Goal: Information Seeking & Learning: Learn about a topic

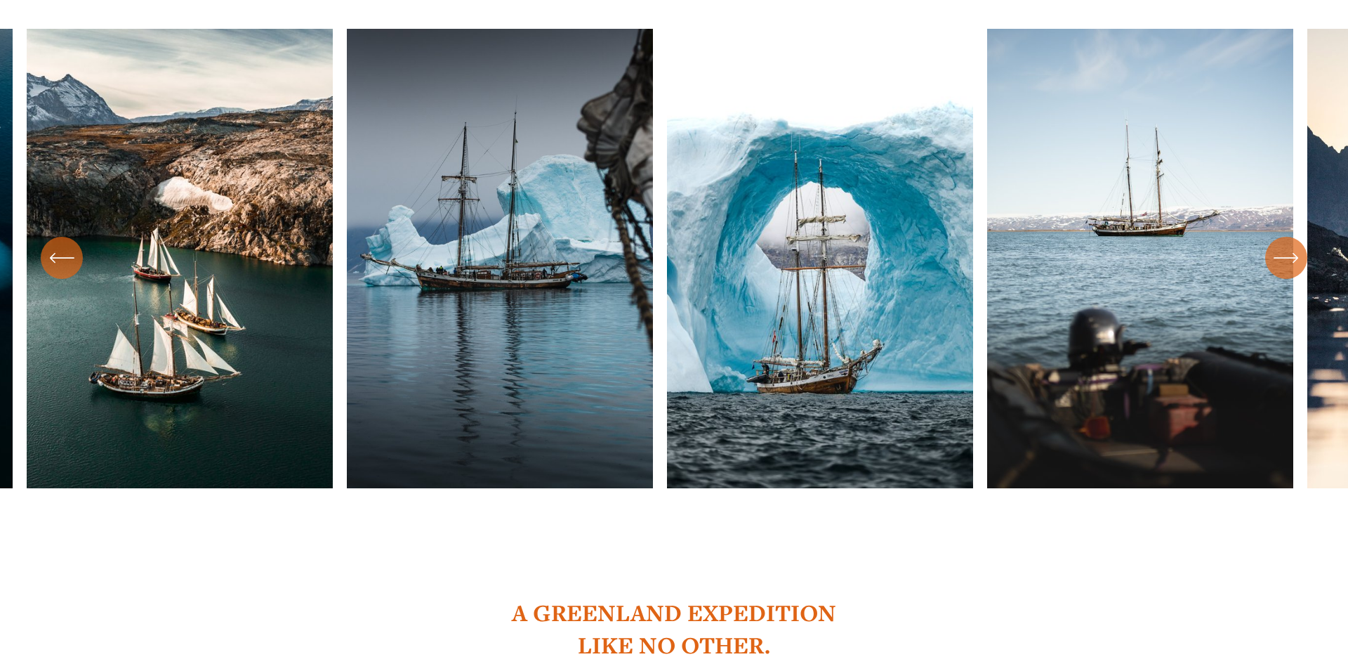
scroll to position [1175, 0]
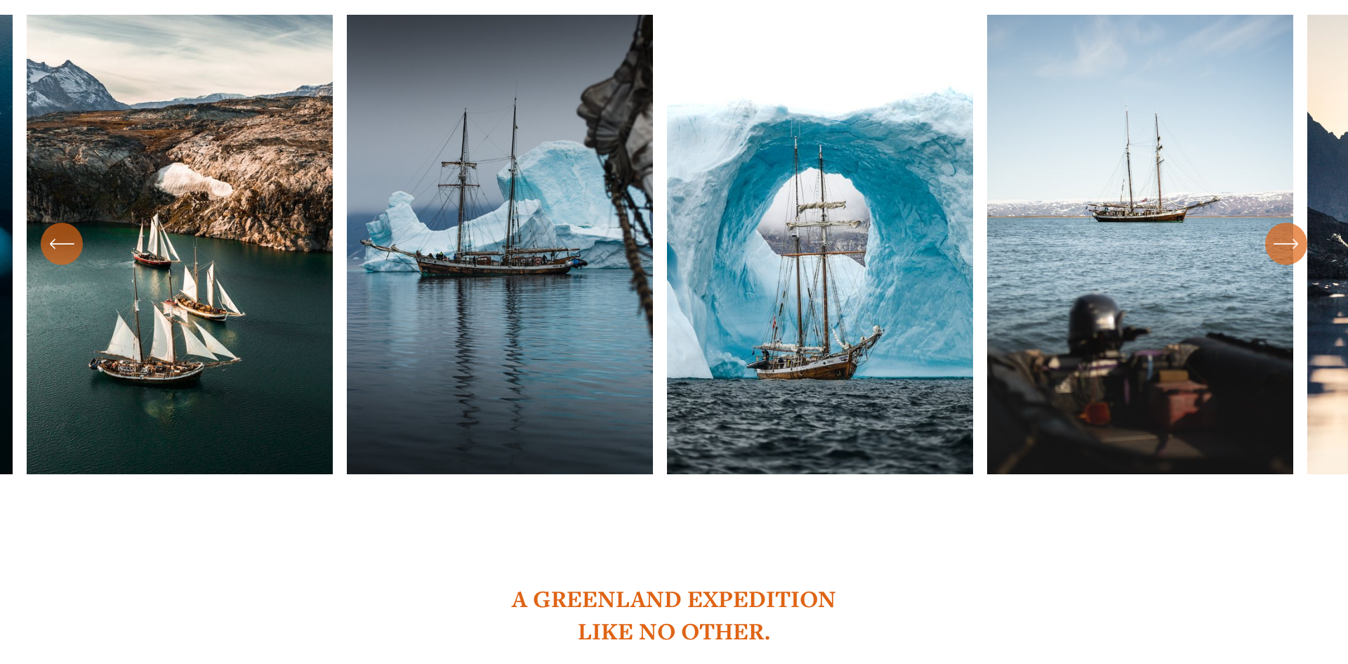
click at [1305, 223] on div "\a \a \a Next\a \a" at bounding box center [1286, 244] width 42 height 42
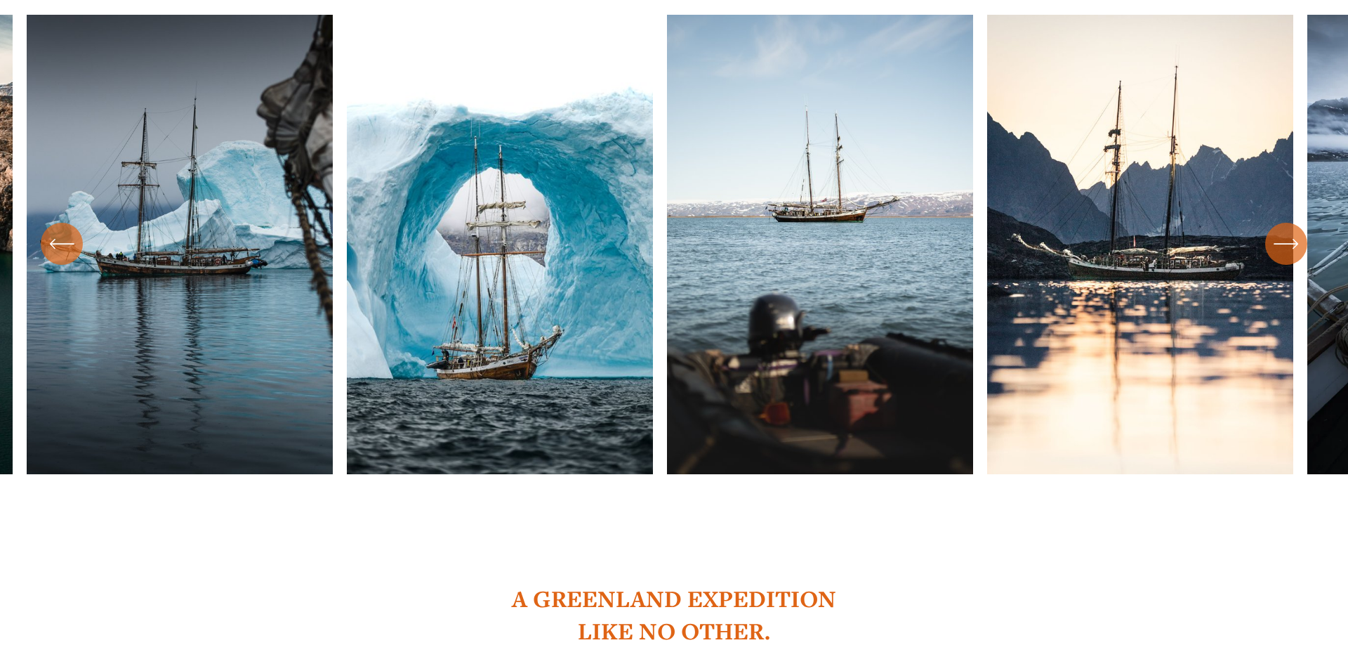
click at [1305, 223] on div "\a \a \a Next\a \a" at bounding box center [1286, 244] width 42 height 42
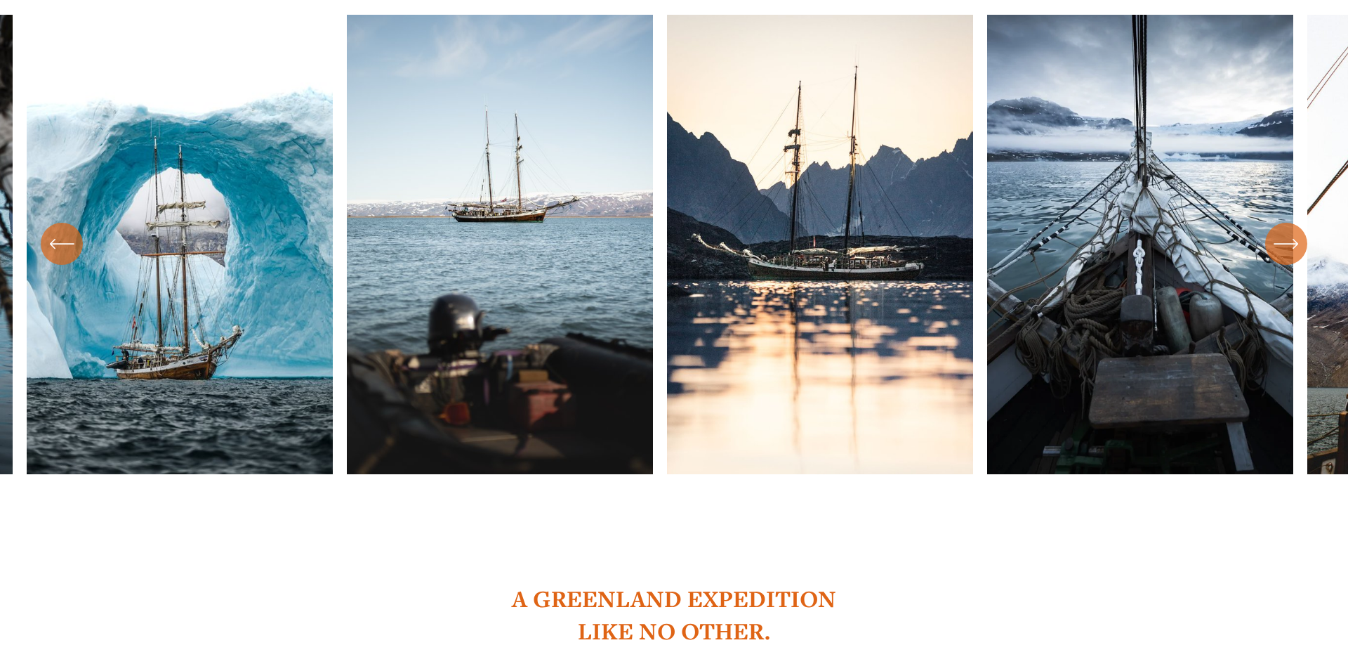
click at [1305, 223] on div "\a \a \a Next\a \a" at bounding box center [1286, 244] width 42 height 42
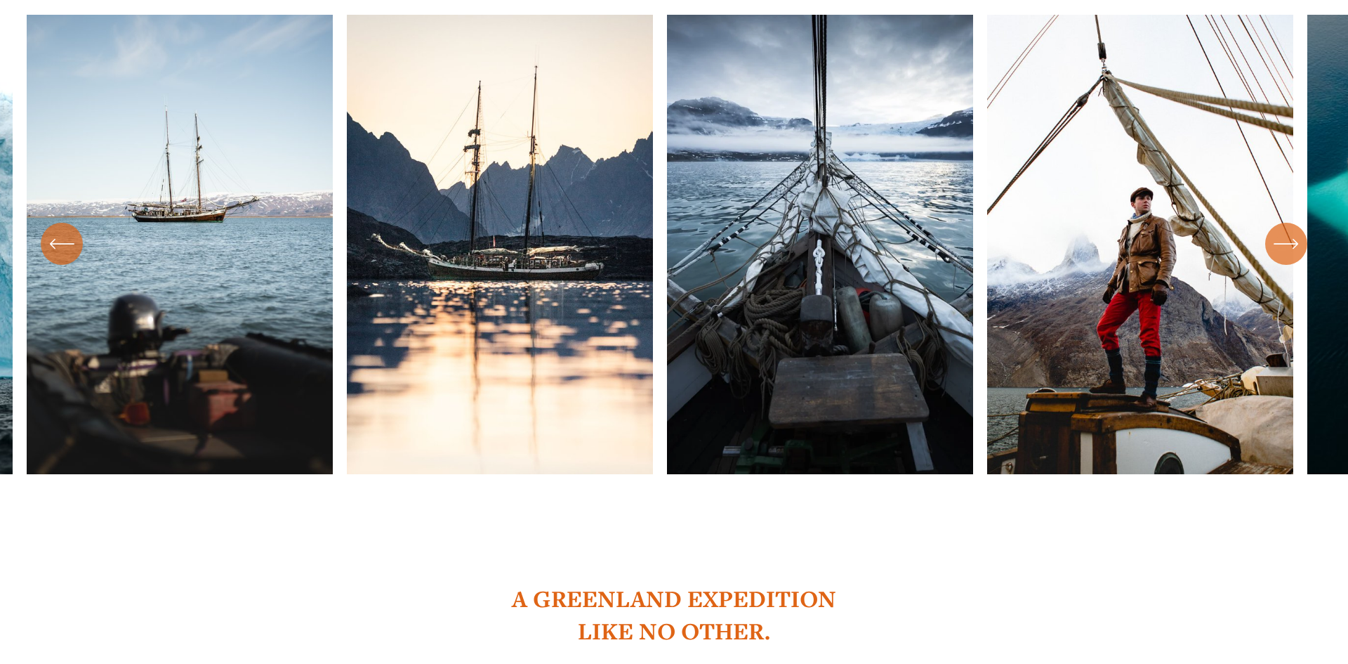
click at [1305, 223] on div "\a \a \a Next\a \a" at bounding box center [1286, 244] width 42 height 42
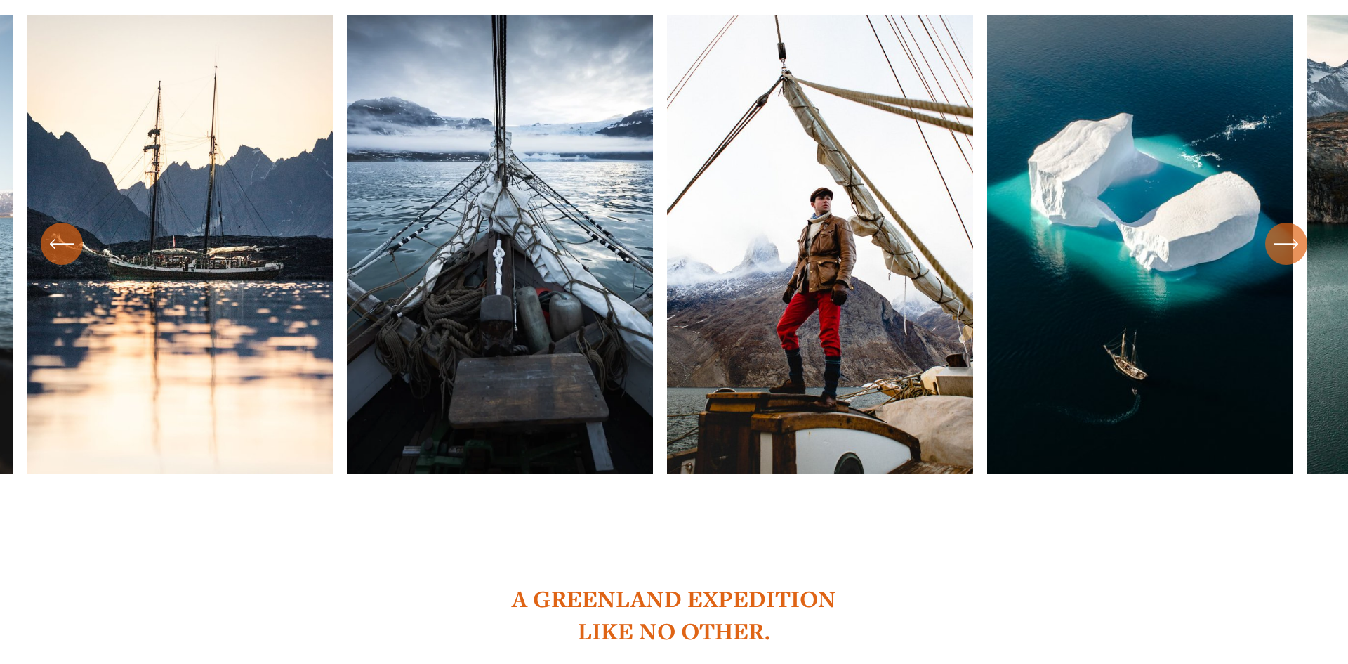
click at [1305, 223] on div "\a \a \a Next\a \a" at bounding box center [1286, 244] width 42 height 42
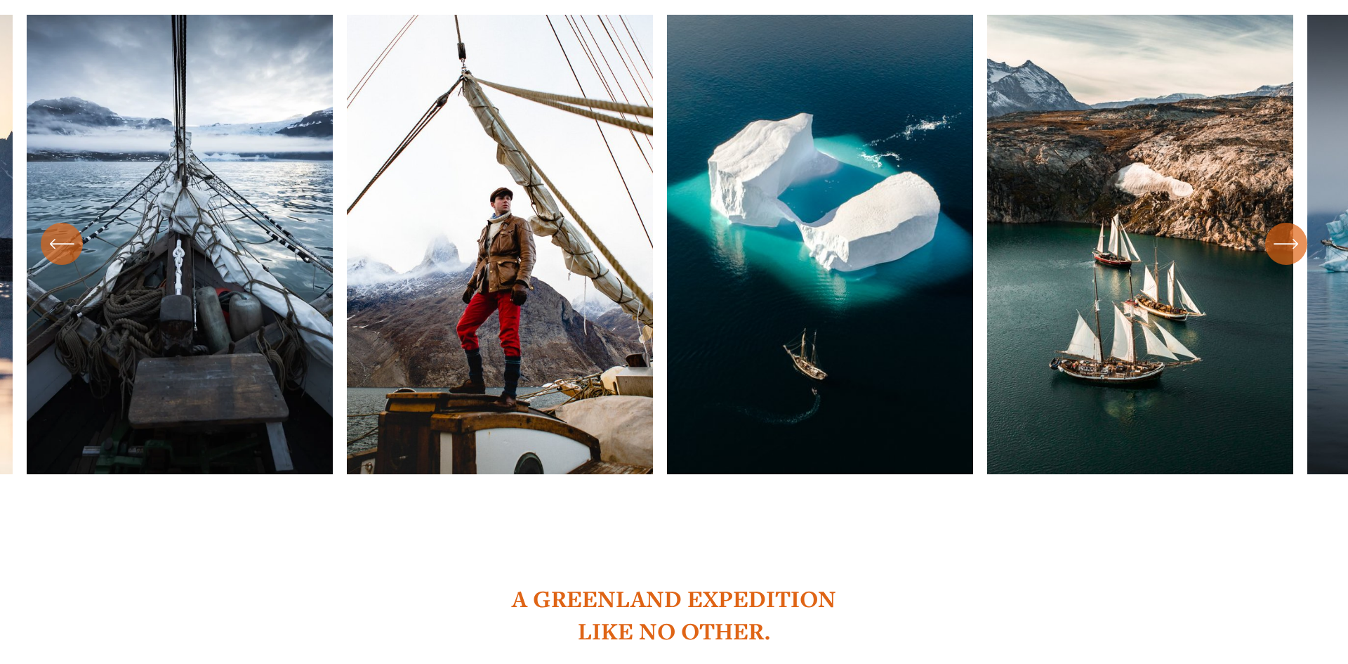
click at [1305, 223] on div "\a \a \a Next\a \a" at bounding box center [1286, 244] width 42 height 42
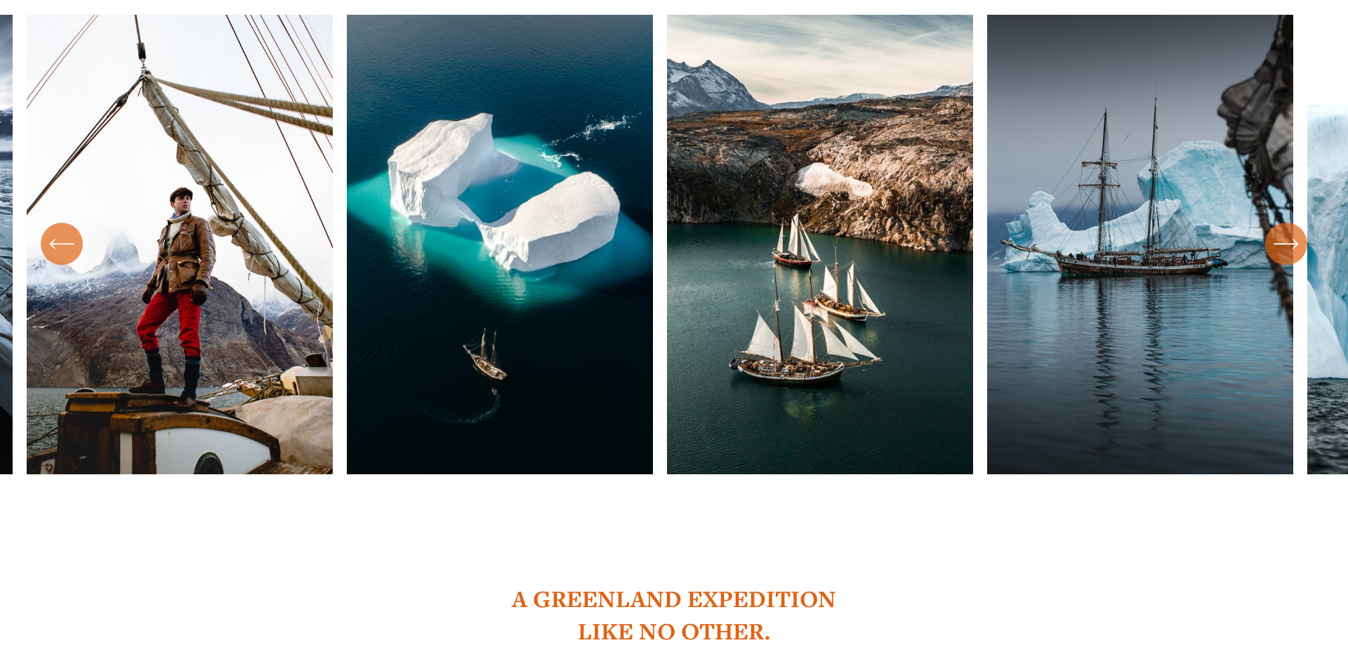
click at [1305, 223] on div "\a \a \a Next\a \a" at bounding box center [1286, 244] width 42 height 42
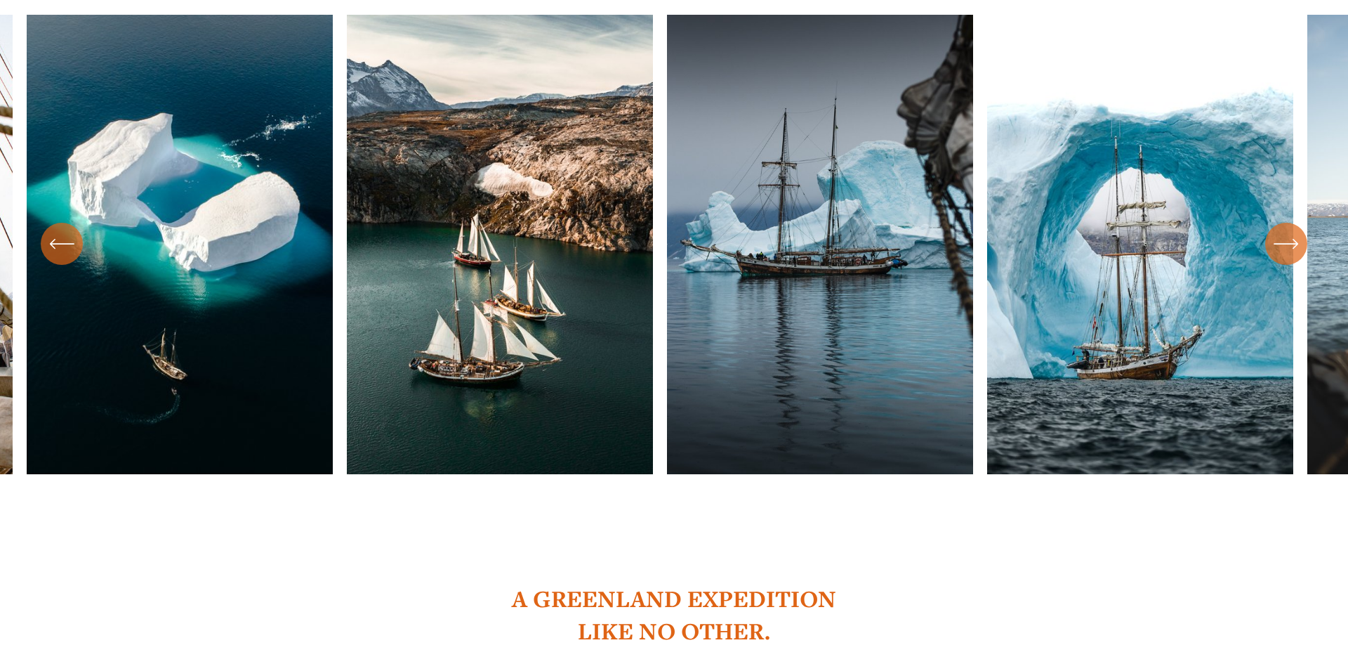
click at [1305, 223] on div "\a \a \a Next\a \a" at bounding box center [1286, 244] width 42 height 42
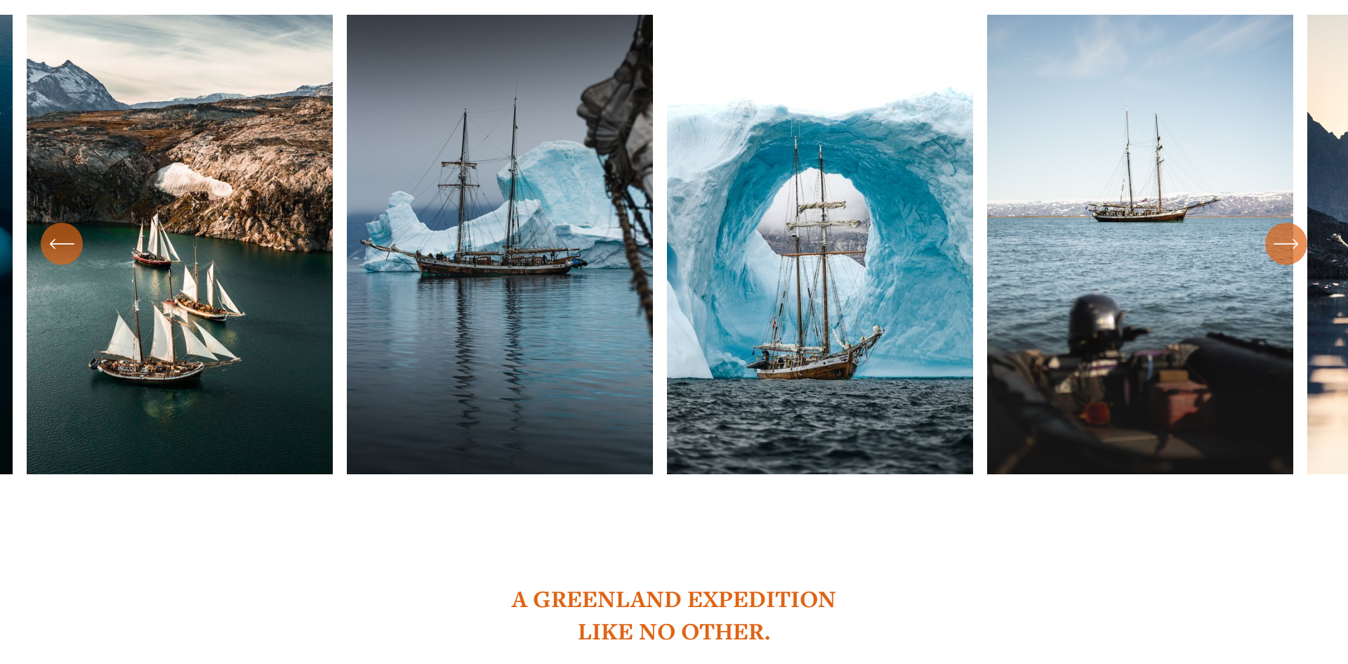
click at [1305, 223] on div "\a \a \a Next\a \a" at bounding box center [1286, 244] width 42 height 42
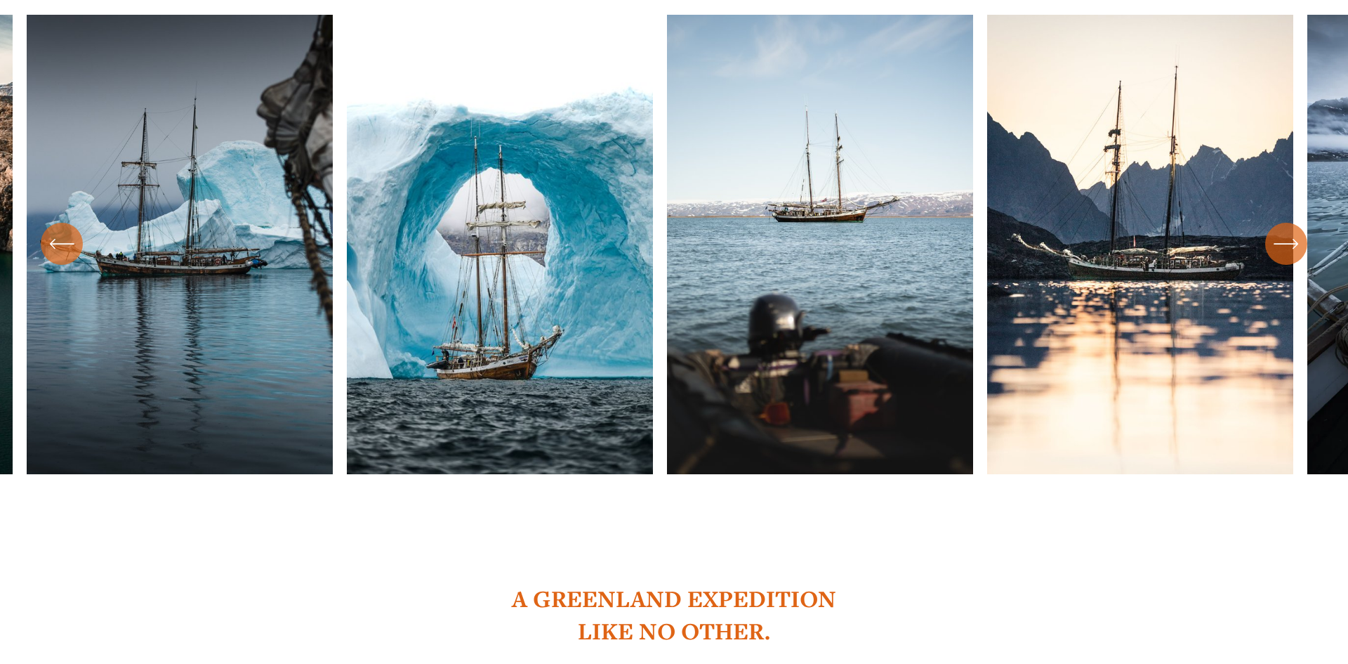
click at [1305, 223] on div "\a \a \a Next\a \a" at bounding box center [1286, 244] width 42 height 42
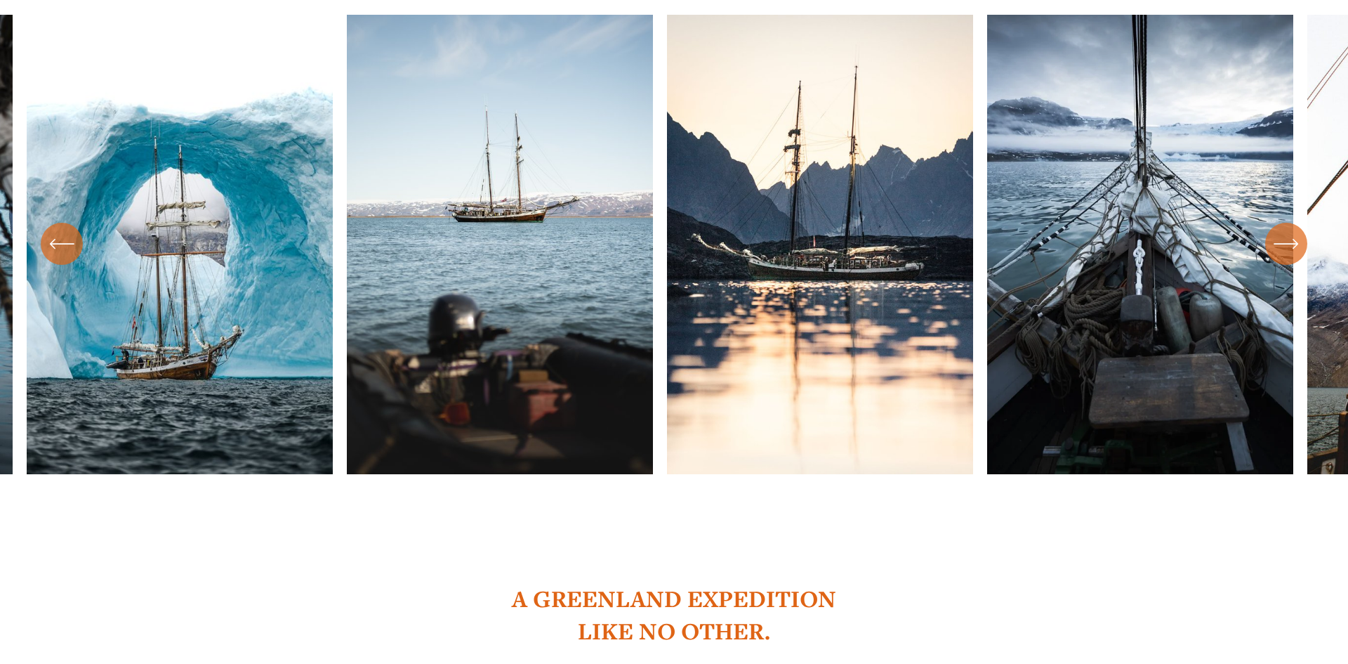
click at [1305, 223] on div "\a \a \a Next\a \a" at bounding box center [1286, 244] width 42 height 42
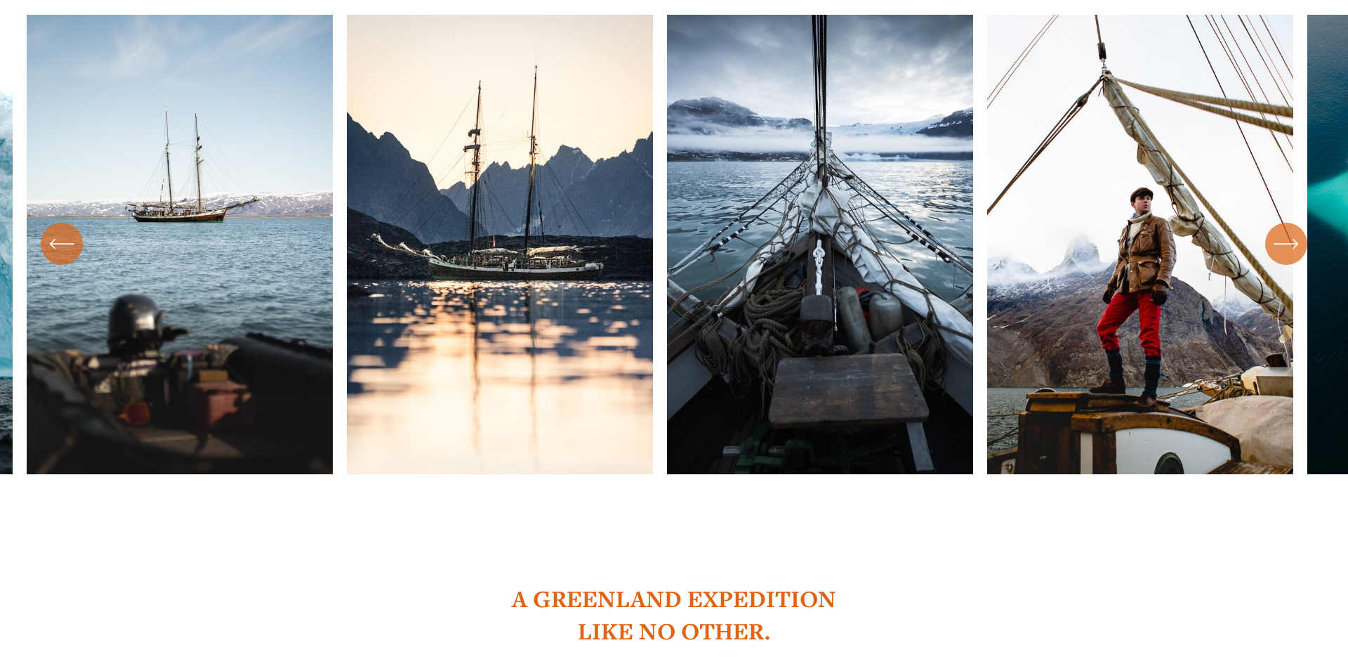
click at [1305, 223] on div "\a \a \a Next\a \a" at bounding box center [1286, 244] width 42 height 42
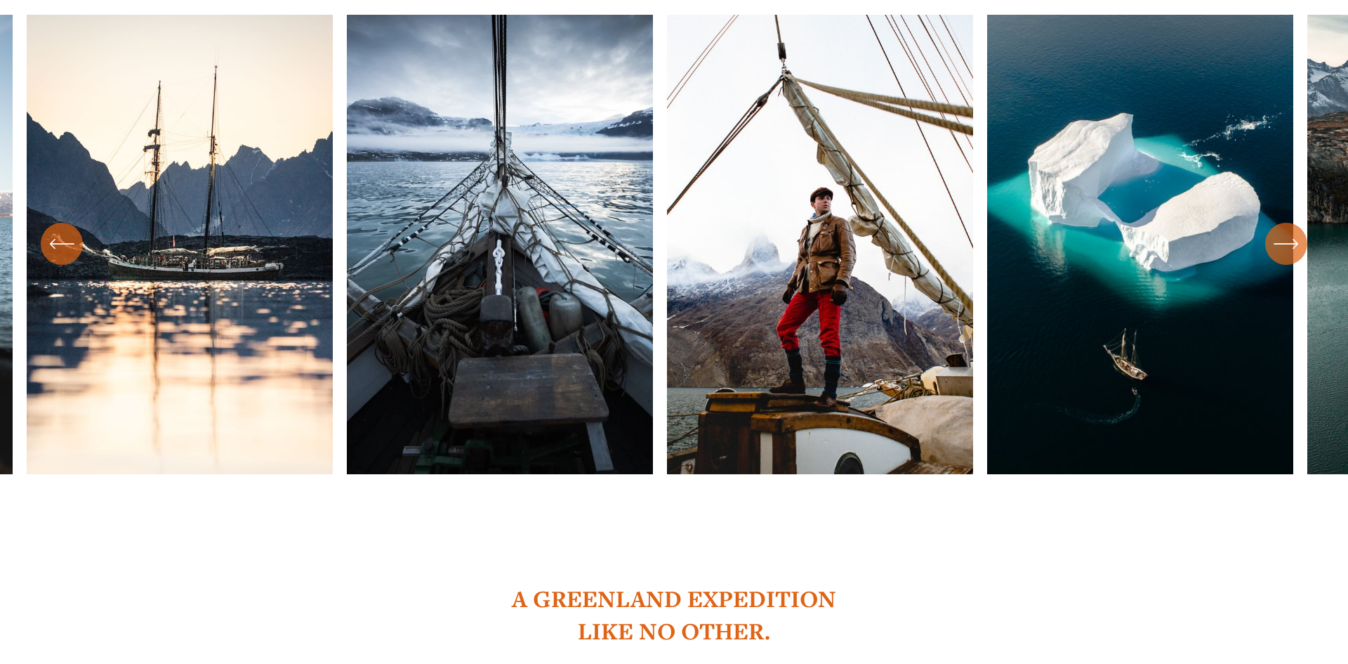
click at [1305, 223] on div "\a \a \a Next\a \a" at bounding box center [1286, 244] width 42 height 42
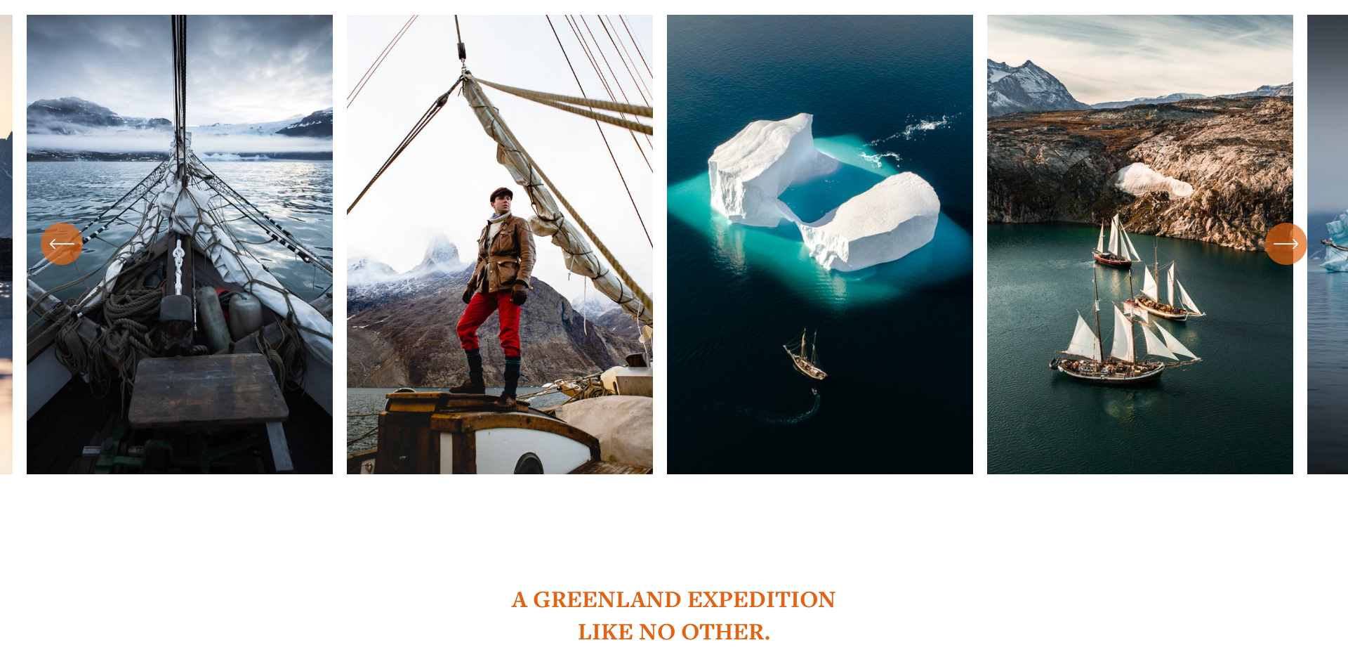
click at [1305, 223] on div "\a \a \a Next\a \a" at bounding box center [1286, 244] width 42 height 42
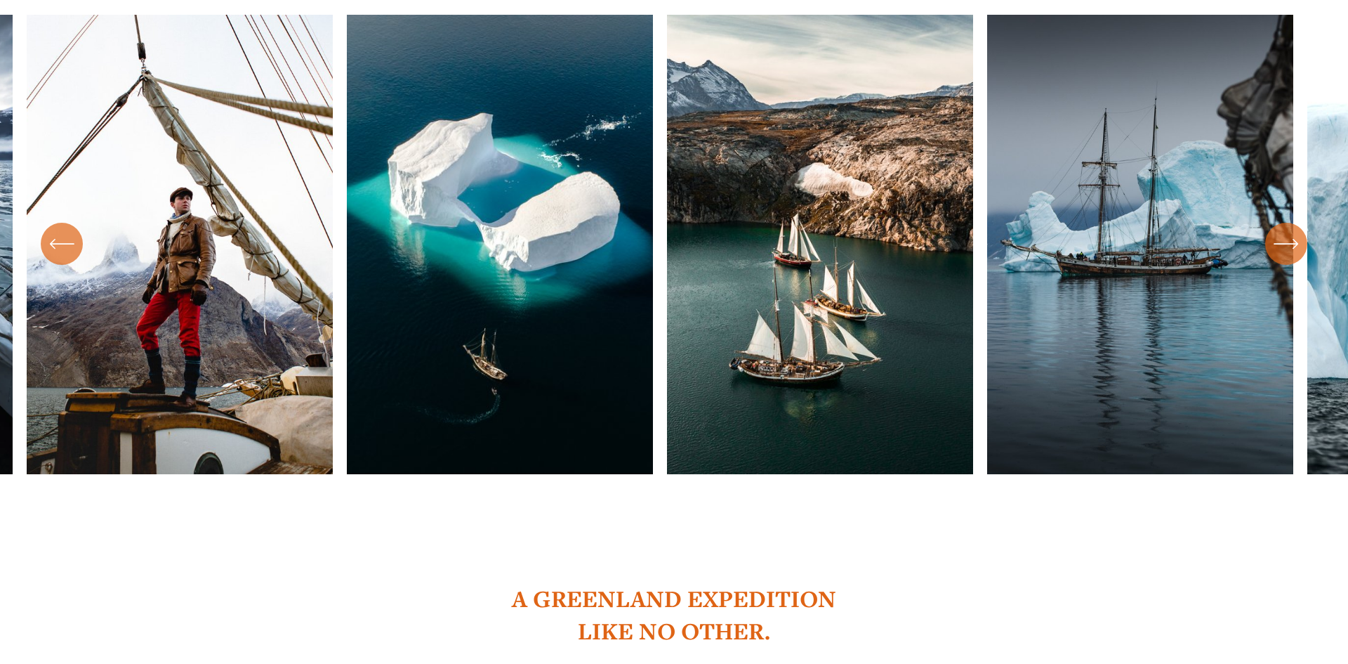
click at [1305, 223] on div "\a \a \a Next\a \a" at bounding box center [1286, 244] width 42 height 42
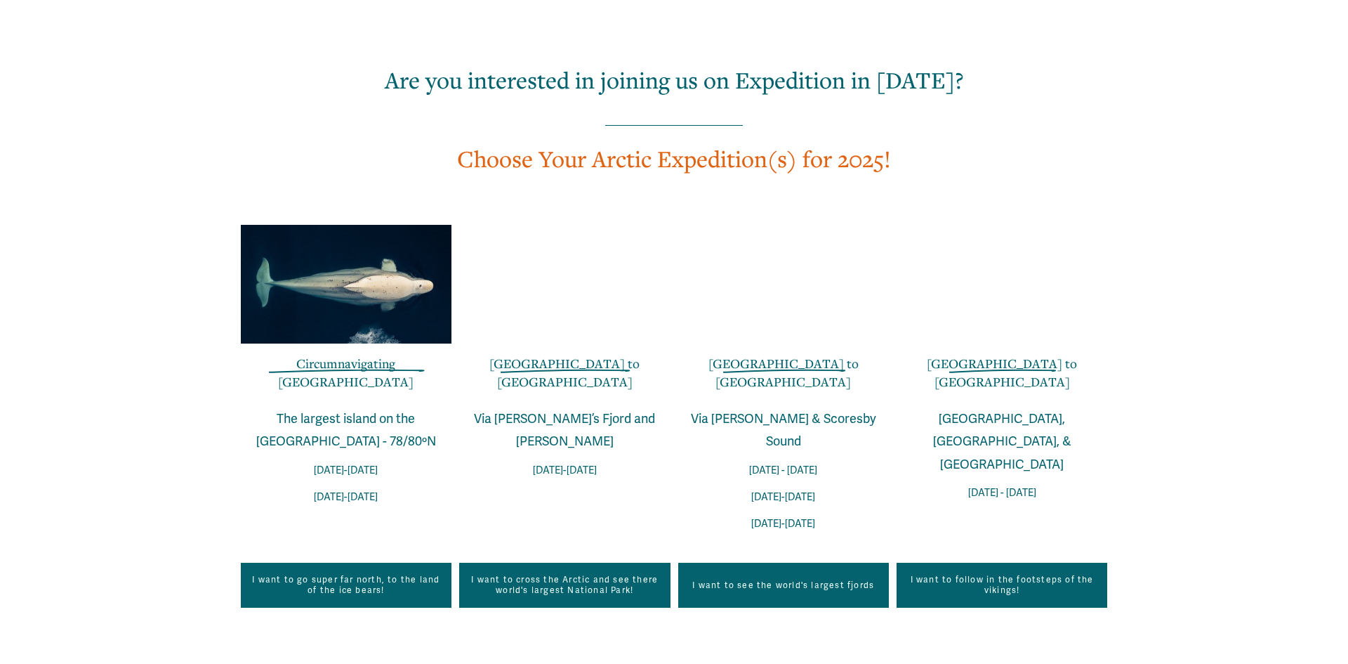
scroll to position [2755, 0]
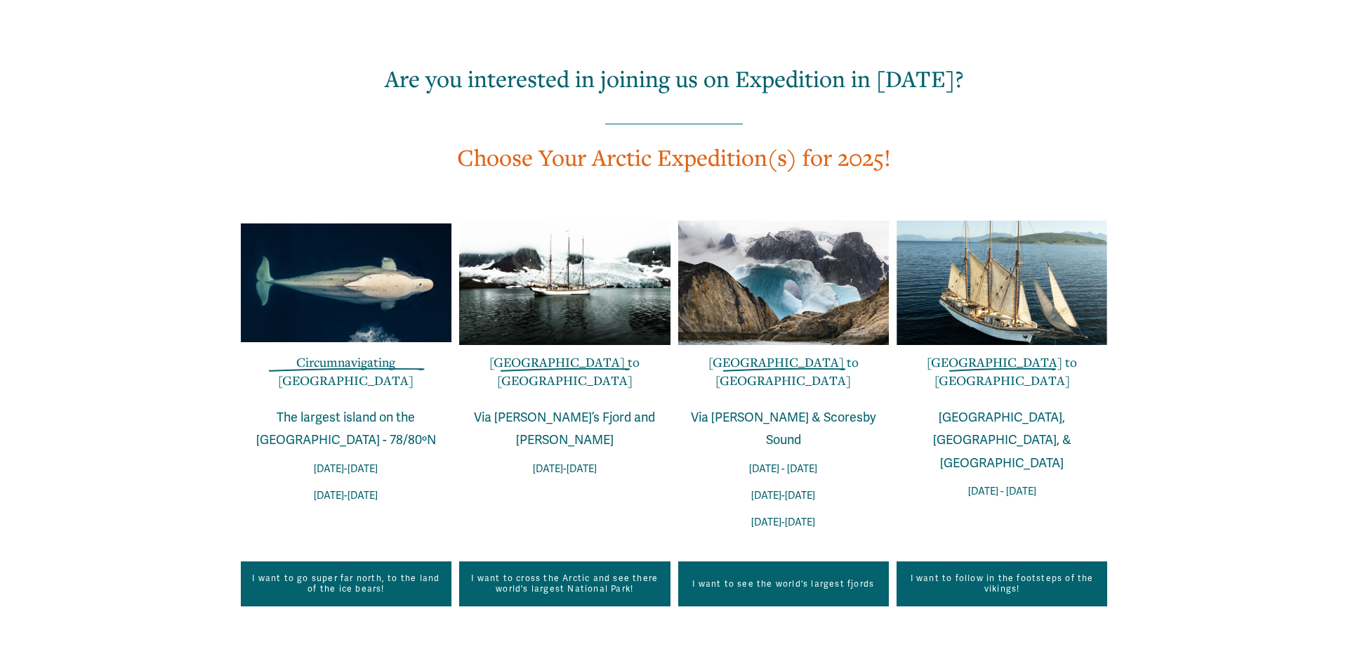
click at [739, 561] on link "I want to see the world's largest fjords" at bounding box center [783, 583] width 211 height 45
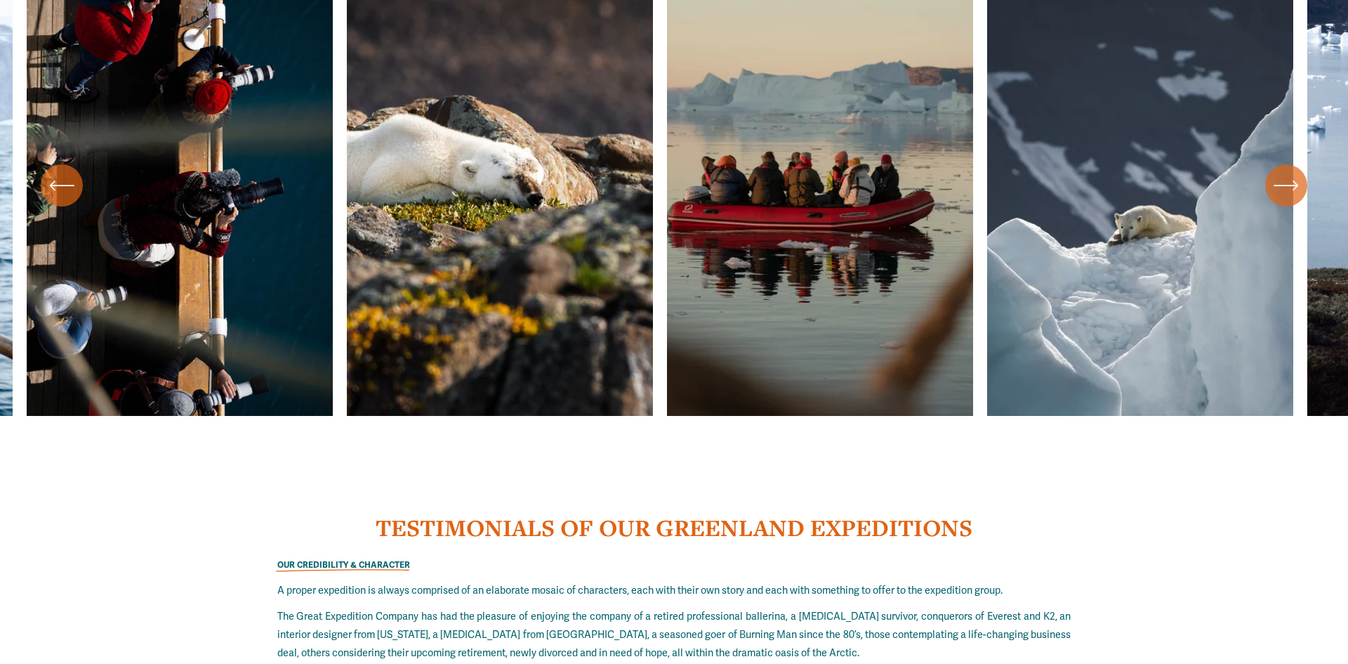
scroll to position [7230, 0]
